Goal: Task Accomplishment & Management: Manage account settings

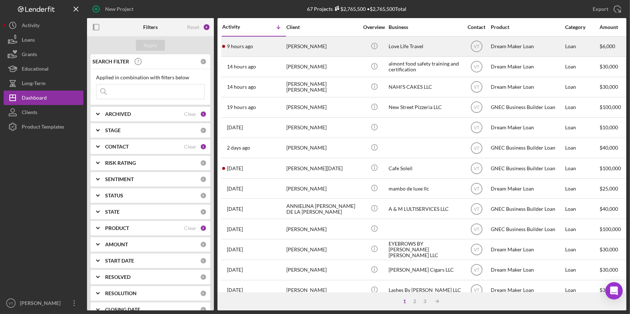
click at [298, 48] on div "[PERSON_NAME]" at bounding box center [322, 46] width 73 height 19
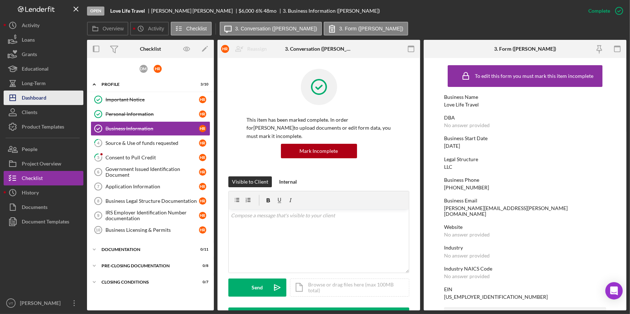
click at [64, 103] on button "Icon/Dashboard Dashboard" at bounding box center [44, 98] width 80 height 15
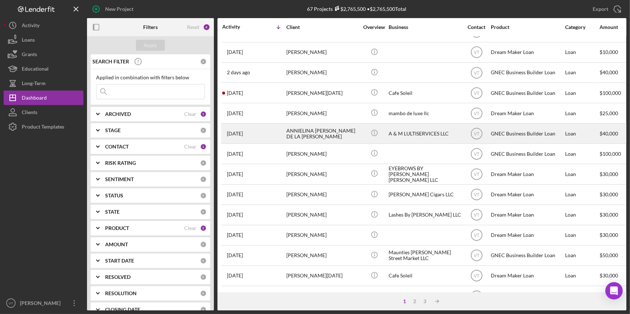
scroll to position [99, 0]
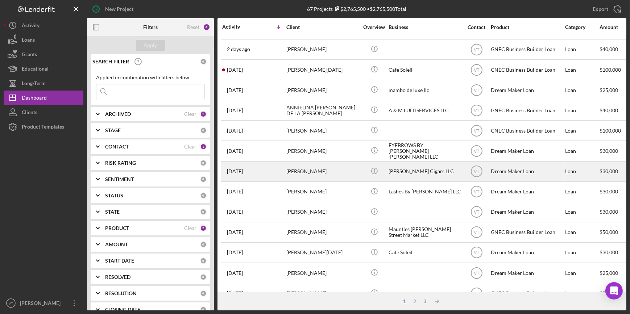
click at [267, 170] on div "[DATE] [PERSON_NAME]" at bounding box center [253, 171] width 63 height 19
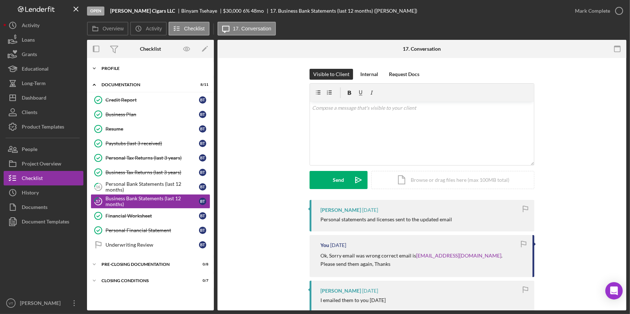
click at [99, 66] on icon "Icon/Expander" at bounding box center [94, 68] width 15 height 15
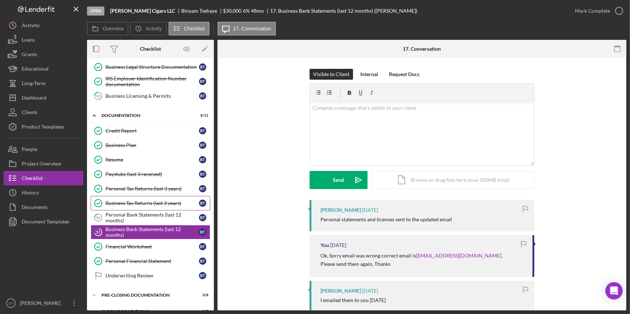
scroll to position [129, 0]
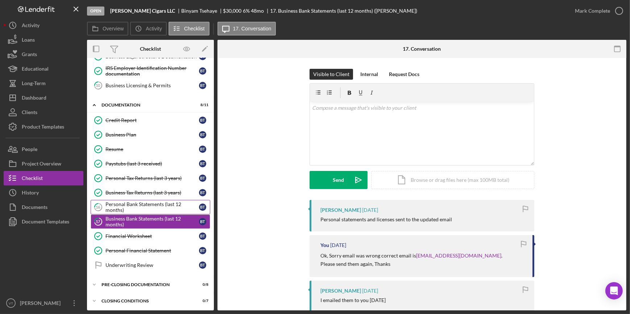
click at [133, 204] on div "Personal Bank Statements (last 12 months)" at bounding box center [153, 208] width 94 height 12
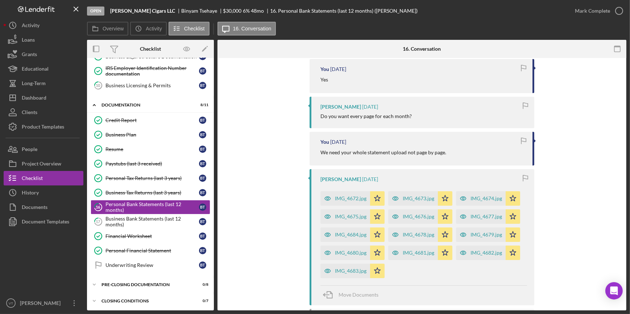
scroll to position [264, 0]
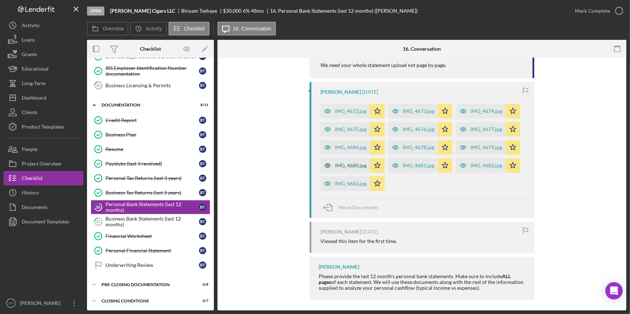
click at [337, 165] on div "IMG_4680.jpg" at bounding box center [351, 166] width 32 height 6
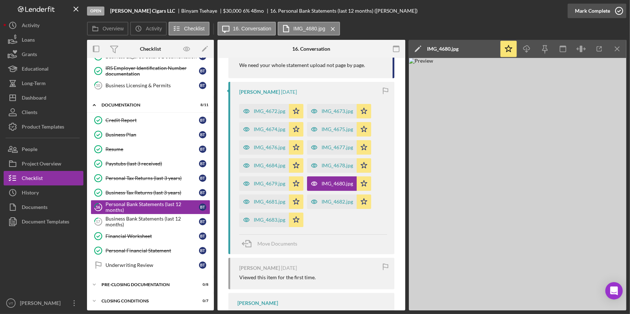
click at [600, 9] on div "Mark Complete" at bounding box center [592, 11] width 35 height 15
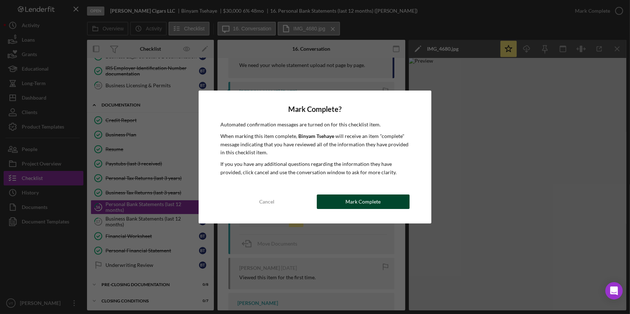
click at [336, 197] on button "Mark Complete" at bounding box center [363, 202] width 93 height 15
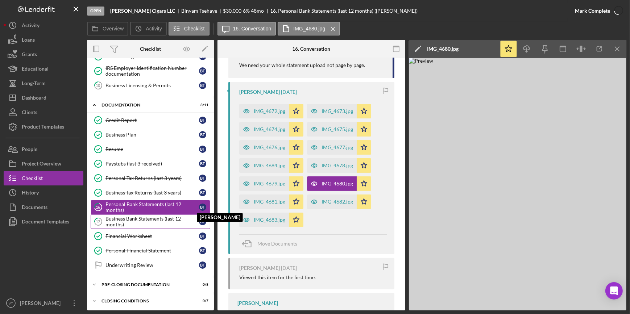
scroll to position [397, 0]
click at [137, 221] on div "Business Bank Statements (last 12 months)" at bounding box center [153, 222] width 94 height 12
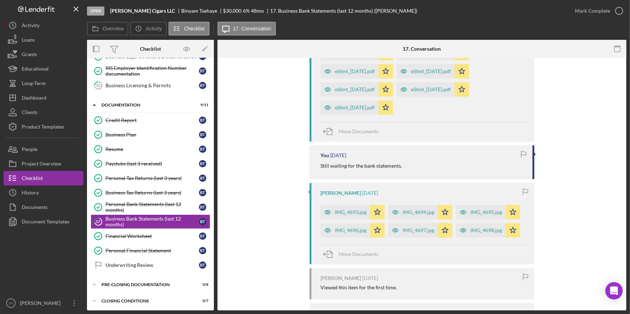
scroll to position [416, 0]
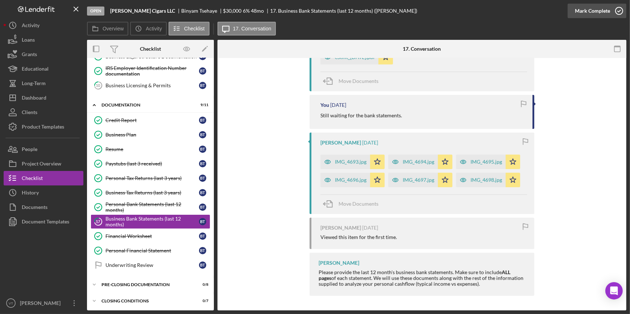
click at [598, 6] on div "Mark Complete" at bounding box center [592, 11] width 35 height 15
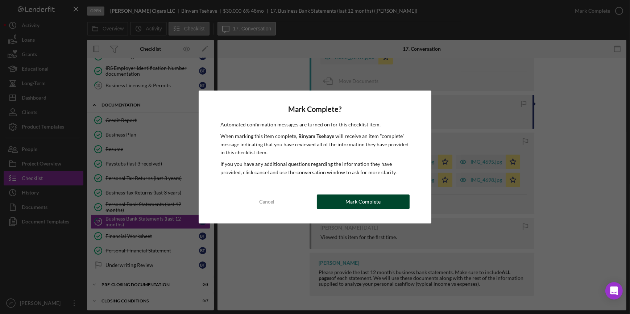
click at [386, 202] on button "Mark Complete" at bounding box center [363, 202] width 93 height 15
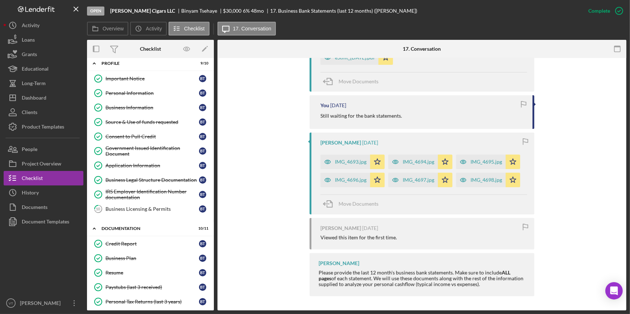
scroll to position [0, 0]
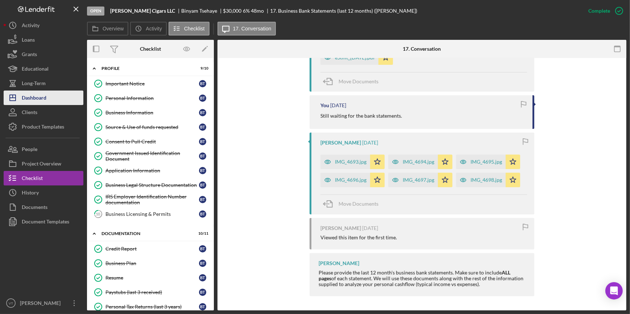
click at [37, 103] on div "Dashboard" at bounding box center [34, 99] width 25 height 16
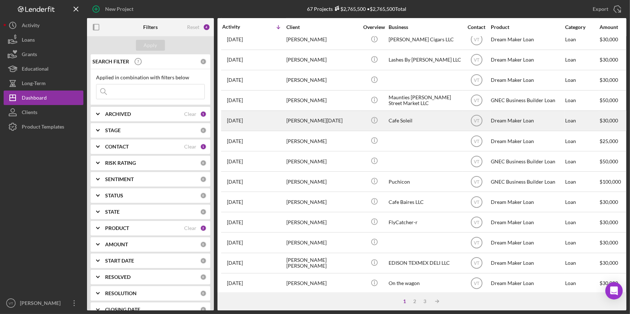
scroll to position [262, 0]
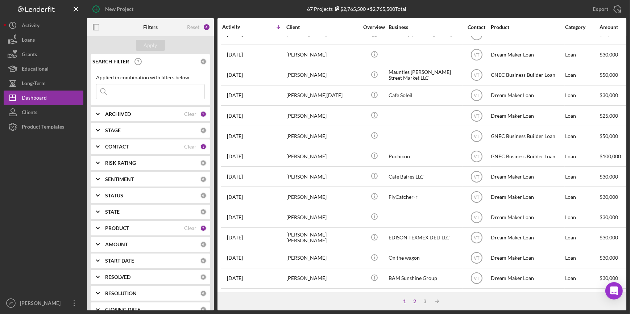
click at [414, 300] on div "2" at bounding box center [415, 302] width 10 height 6
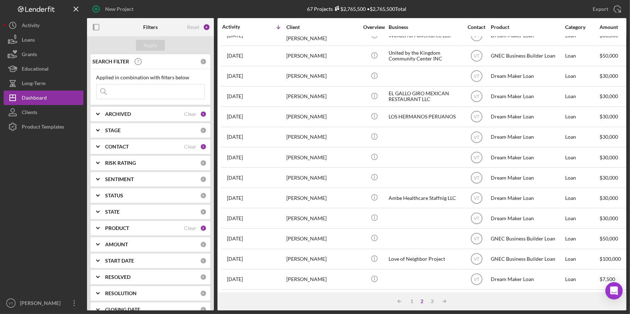
scroll to position [0, 0]
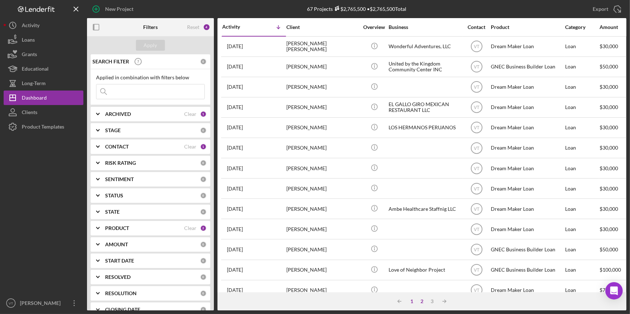
click at [413, 300] on div "1" at bounding box center [412, 302] width 10 height 6
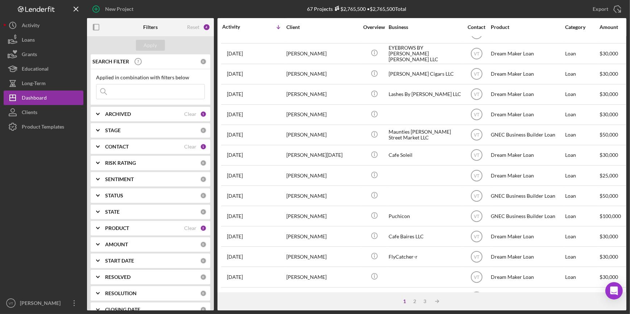
scroll to position [198, 0]
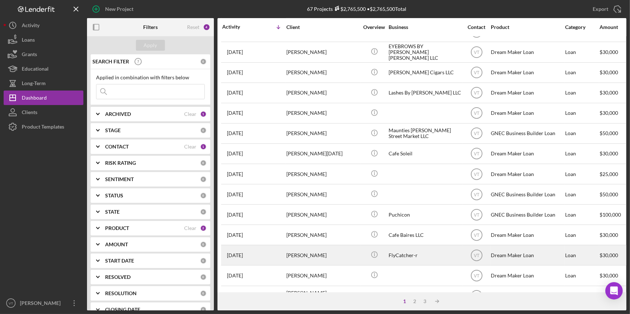
click at [297, 257] on div "[PERSON_NAME]" at bounding box center [322, 255] width 73 height 19
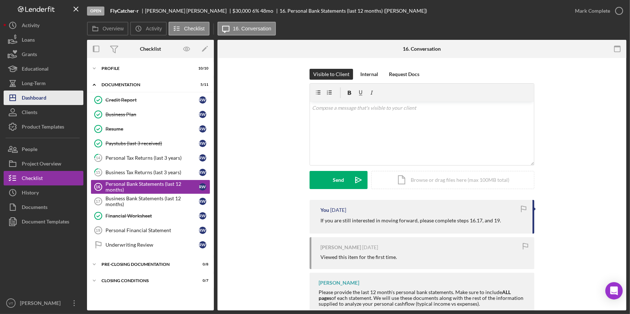
click at [61, 95] on button "Icon/Dashboard Dashboard" at bounding box center [44, 98] width 80 height 15
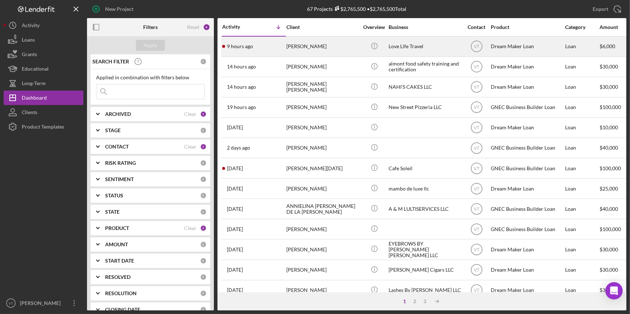
click at [274, 49] on div "9 hours ago [PERSON_NAME]" at bounding box center [253, 46] width 63 height 19
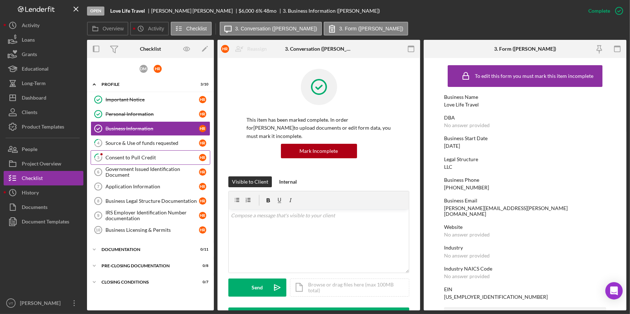
click at [156, 158] on div "Consent to Pull Credit" at bounding box center [153, 158] width 94 height 6
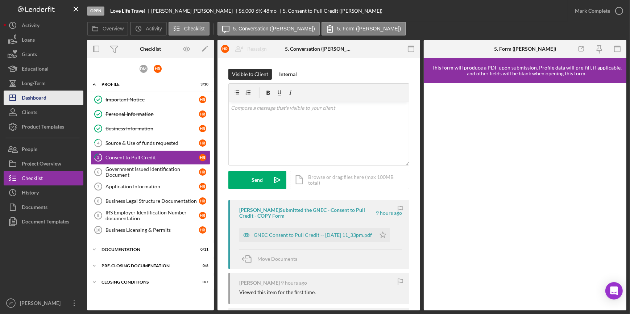
click at [53, 99] on button "Icon/Dashboard Dashboard" at bounding box center [44, 98] width 80 height 15
